Goal: Transaction & Acquisition: Purchase product/service

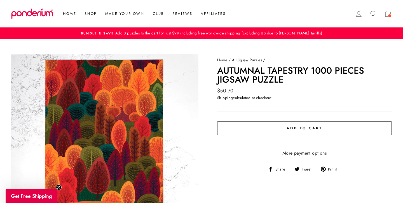
click at [219, 144] on shop-pay-wallet-button at bounding box center [217, 141] width 1 height 6
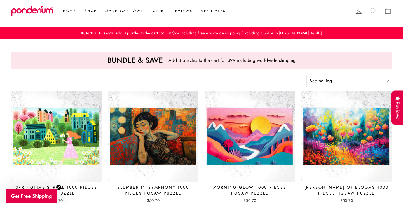
select select "best-selling"
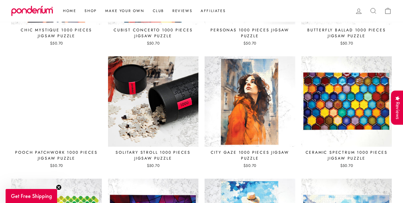
scroll to position [2007, 0]
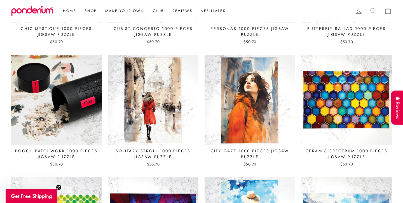
click at [57, 133] on img at bounding box center [56, 100] width 91 height 91
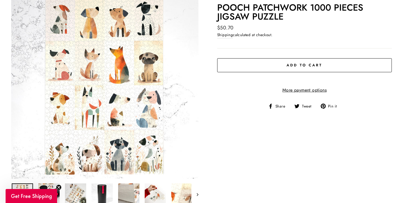
scroll to position [63, 0]
click at [299, 65] on span "Add to cart" at bounding box center [305, 64] width 36 height 5
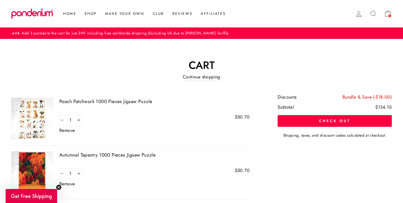
click at [125, 34] on span "Add 3 puzzles to the cart for just $99 including free worldwide shipping (Exclu…" at bounding box center [124, 33] width 208 height 6
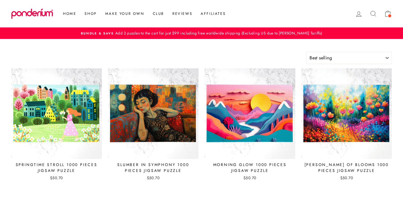
select select "best-selling"
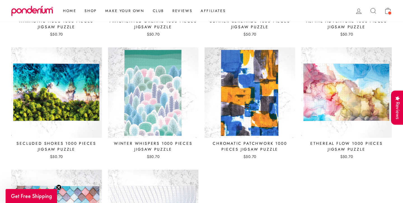
scroll to position [2232, 0]
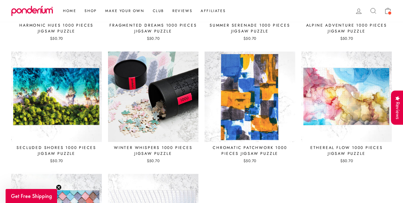
click at [151, 104] on img at bounding box center [153, 96] width 91 height 91
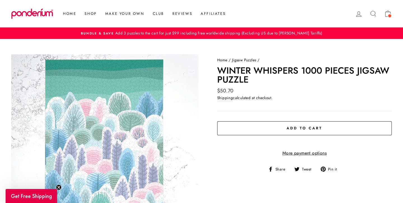
click at [307, 126] on span "Add to cart" at bounding box center [305, 127] width 36 height 5
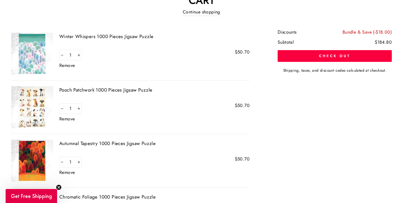
scroll to position [64, 0]
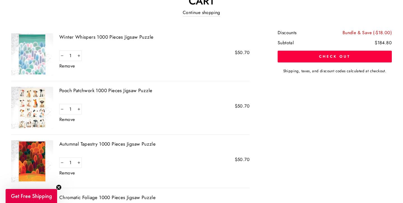
click at [67, 67] on link "Remove" at bounding box center [66, 66] width 15 height 4
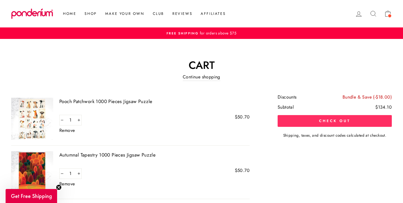
click at [321, 121] on button "Check out" at bounding box center [335, 121] width 114 height 12
